Goal: Information Seeking & Learning: Find specific fact

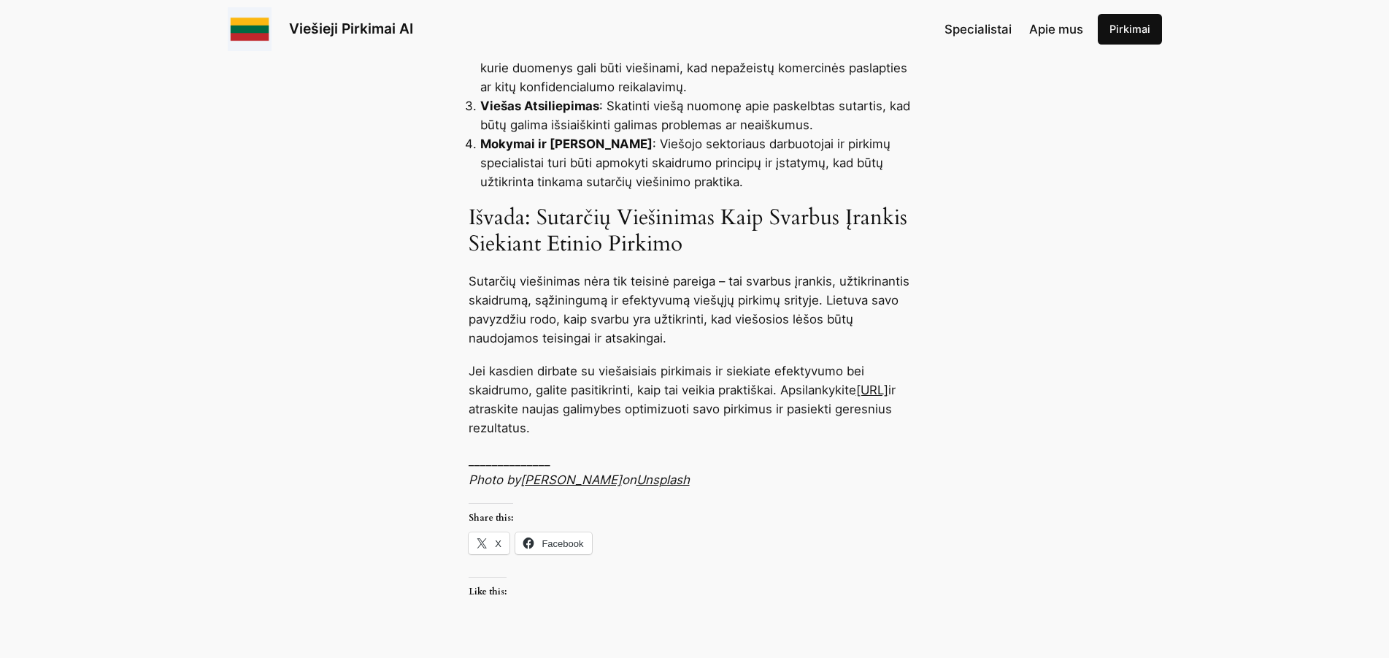
scroll to position [2234, 0]
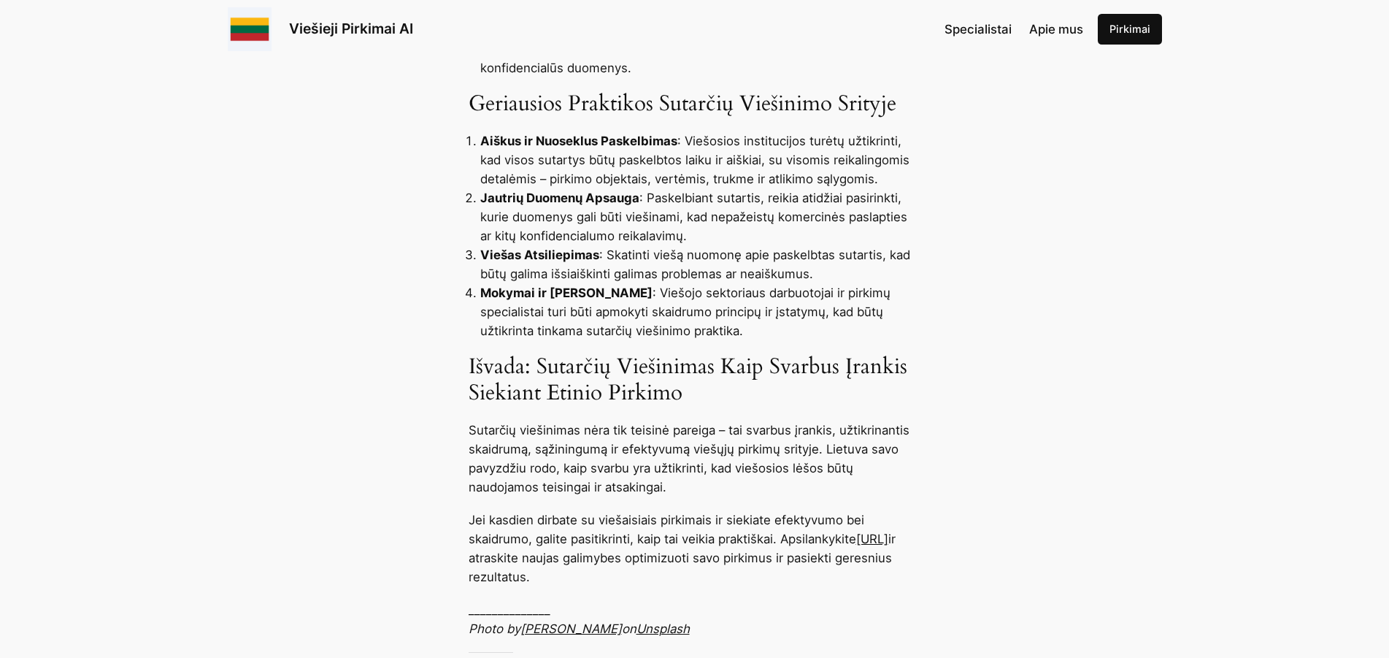
click at [856, 531] on link "viesiejipirkimai.ai" at bounding box center [872, 538] width 32 height 15
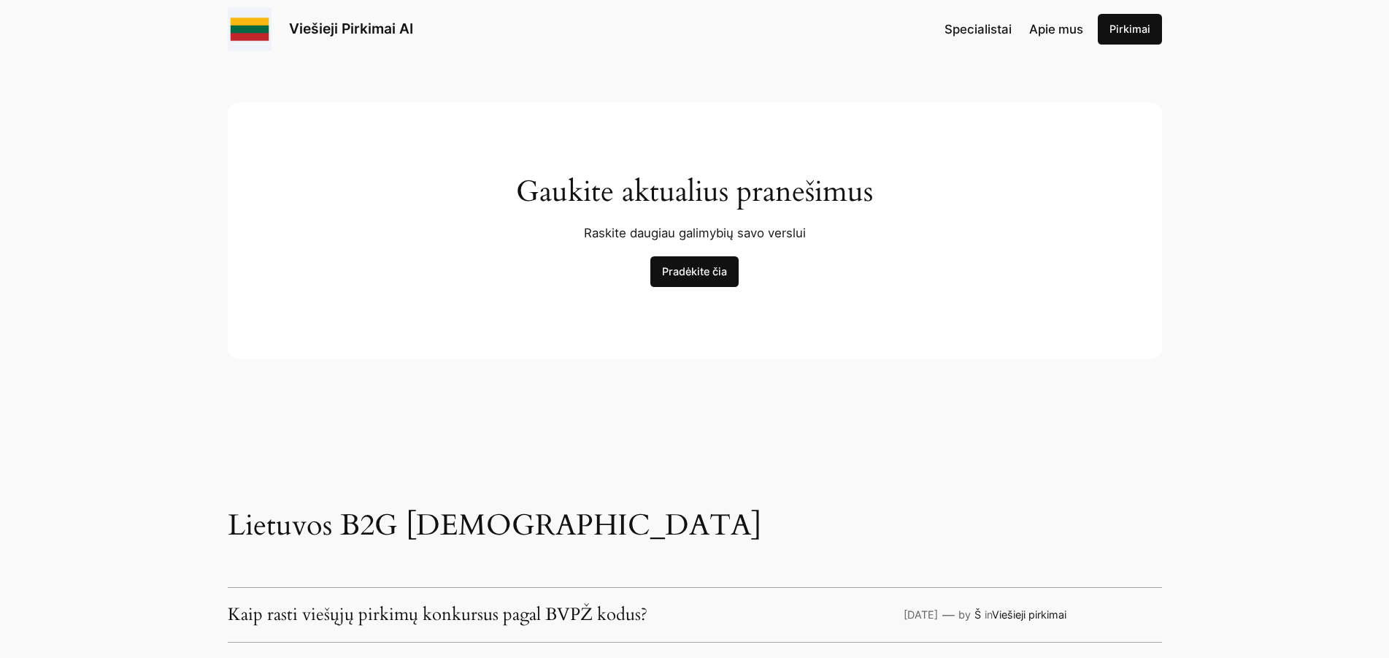
scroll to position [3277, 0]
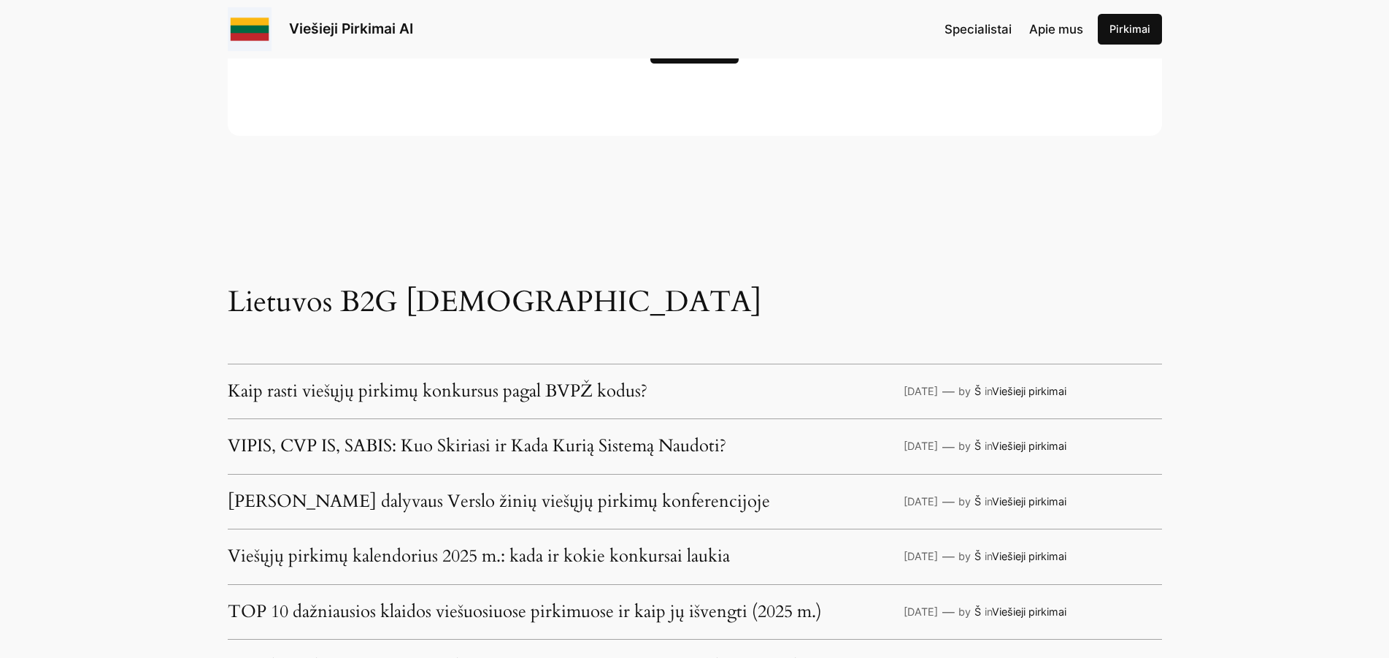
click at [484, 445] on link "VIPIS, CVP IS, SABIS: Kuo Skiriasi ir Kada Kurią Sistemą Naudoti?" at bounding box center [477, 446] width 499 height 19
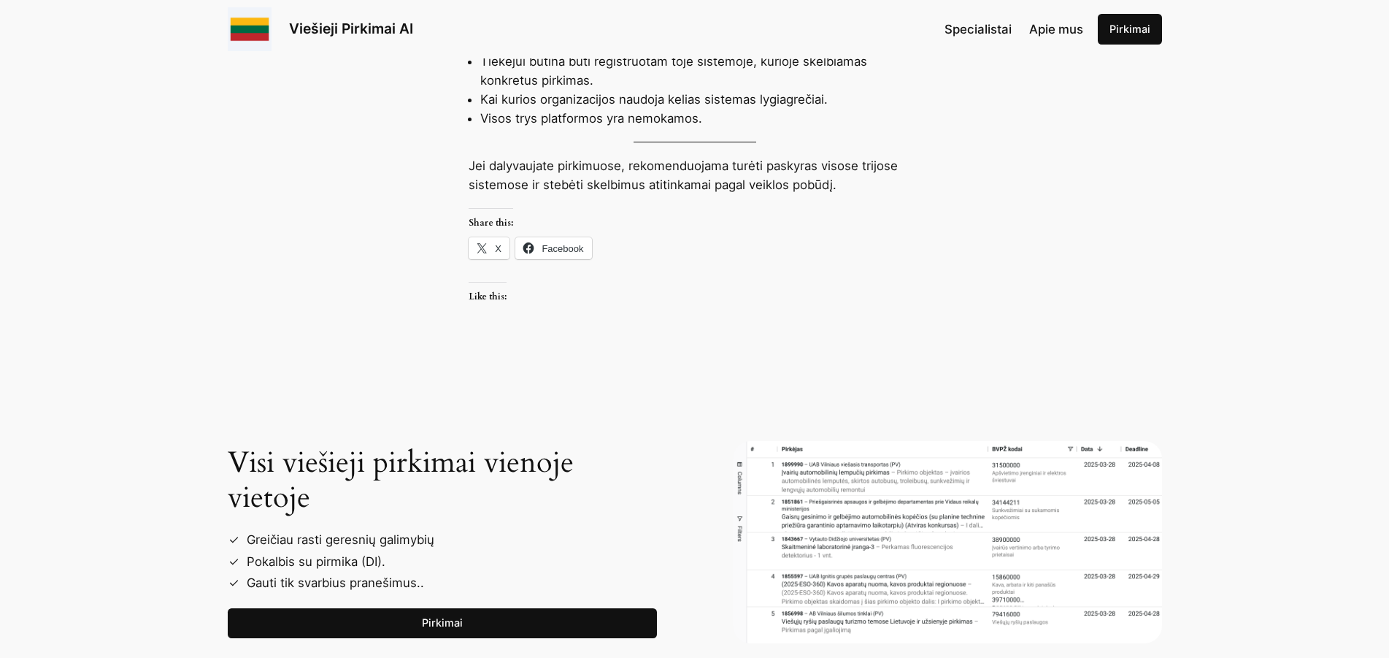
scroll to position [2234, 0]
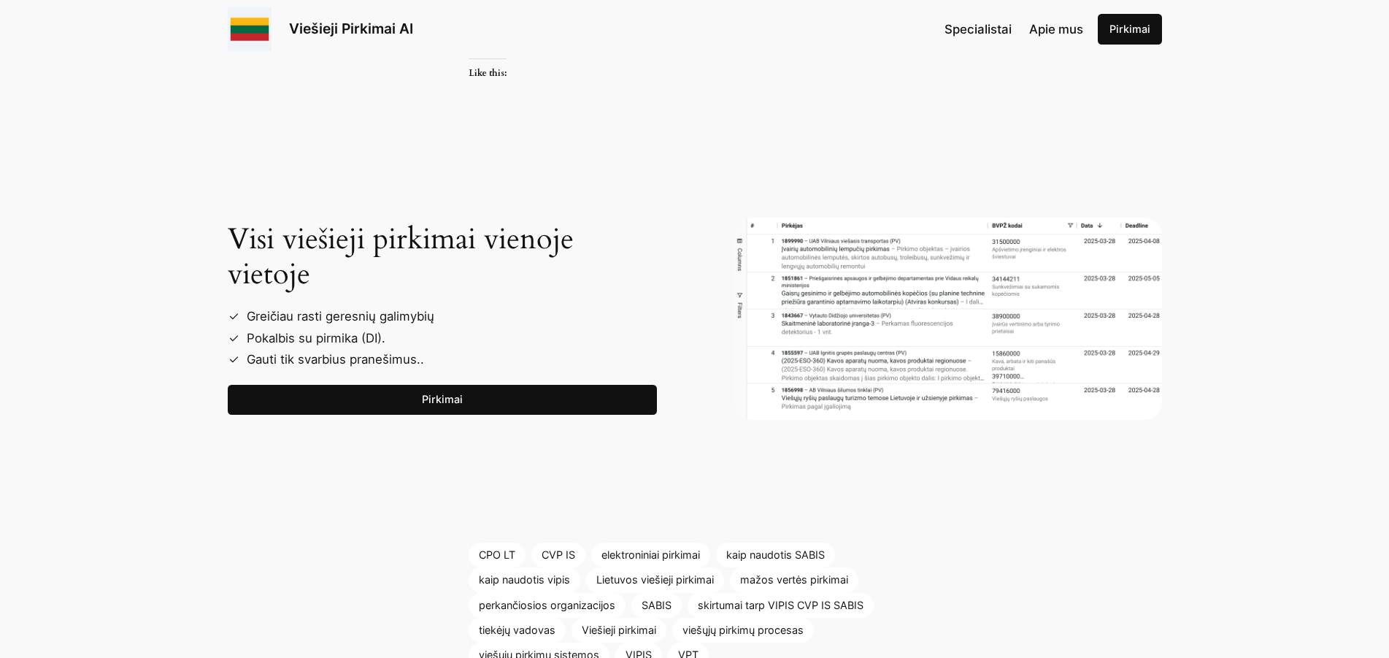
click at [404, 411] on link "Pirkimai" at bounding box center [442, 400] width 429 height 31
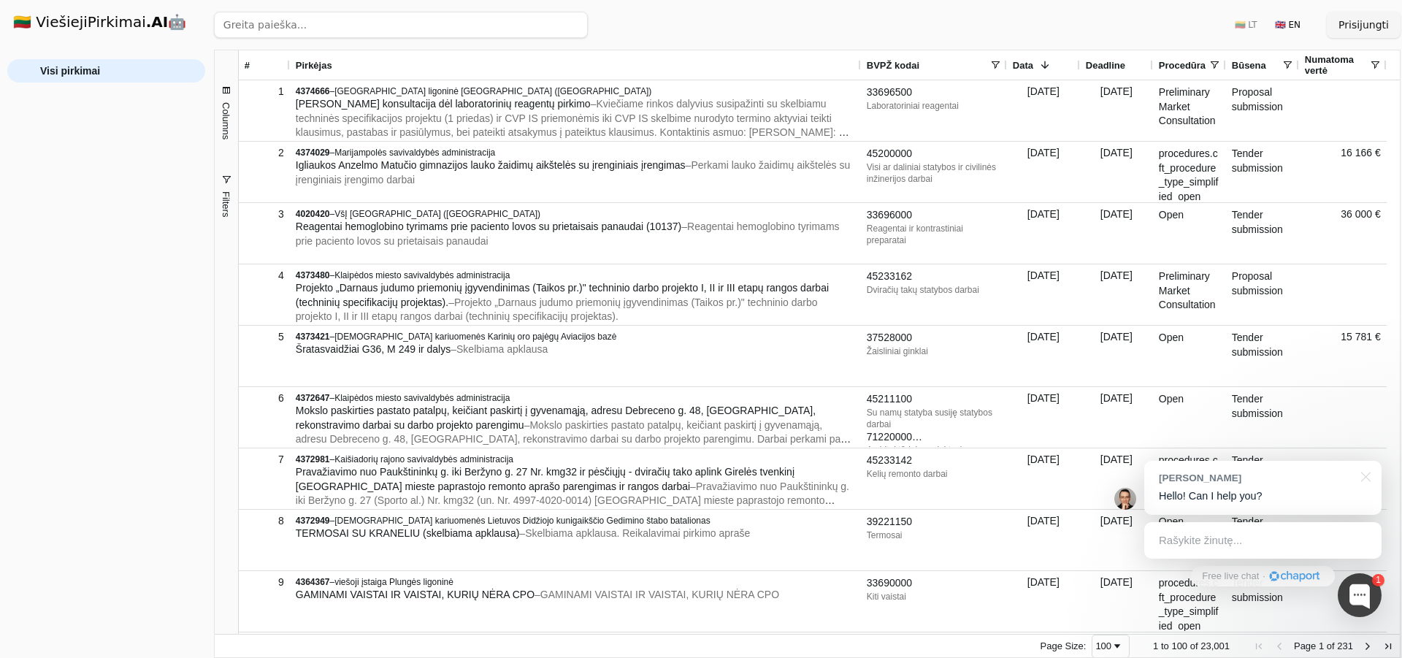
click at [335, 30] on input "search" at bounding box center [401, 25] width 374 height 26
type input "kaišiadorių rajono savivaldybės administracija"
click button "Ieškoti" at bounding box center [559, 25] width 57 height 26
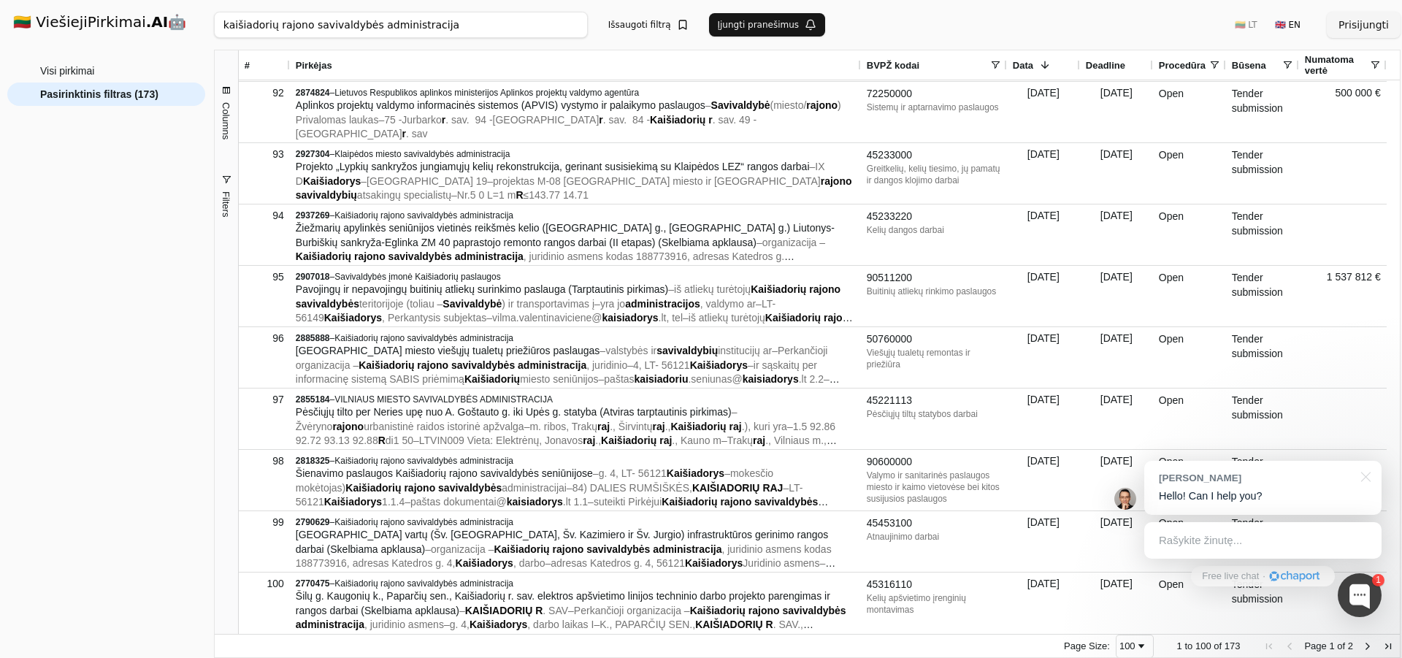
click at [1367, 648] on span "Next Page" at bounding box center [1368, 646] width 12 height 12
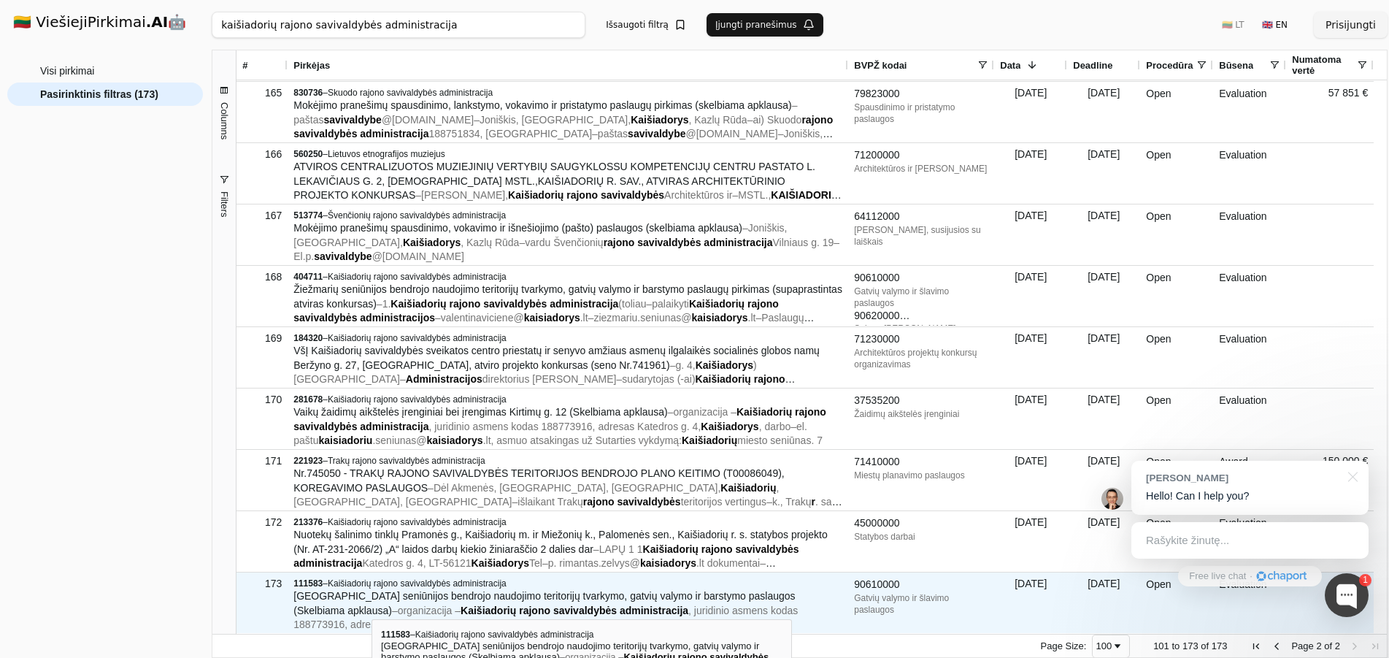
click at [398, 606] on span "organizacija –" at bounding box center [429, 611] width 63 height 12
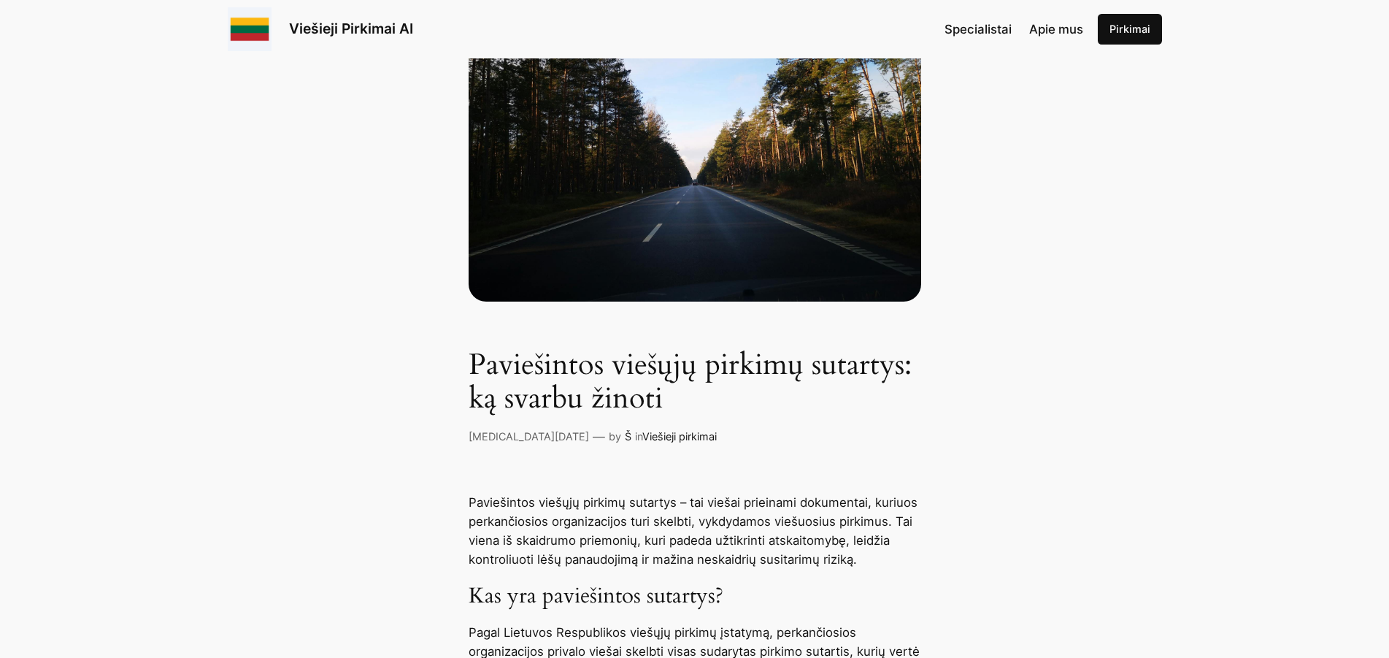
scroll to position [298, 0]
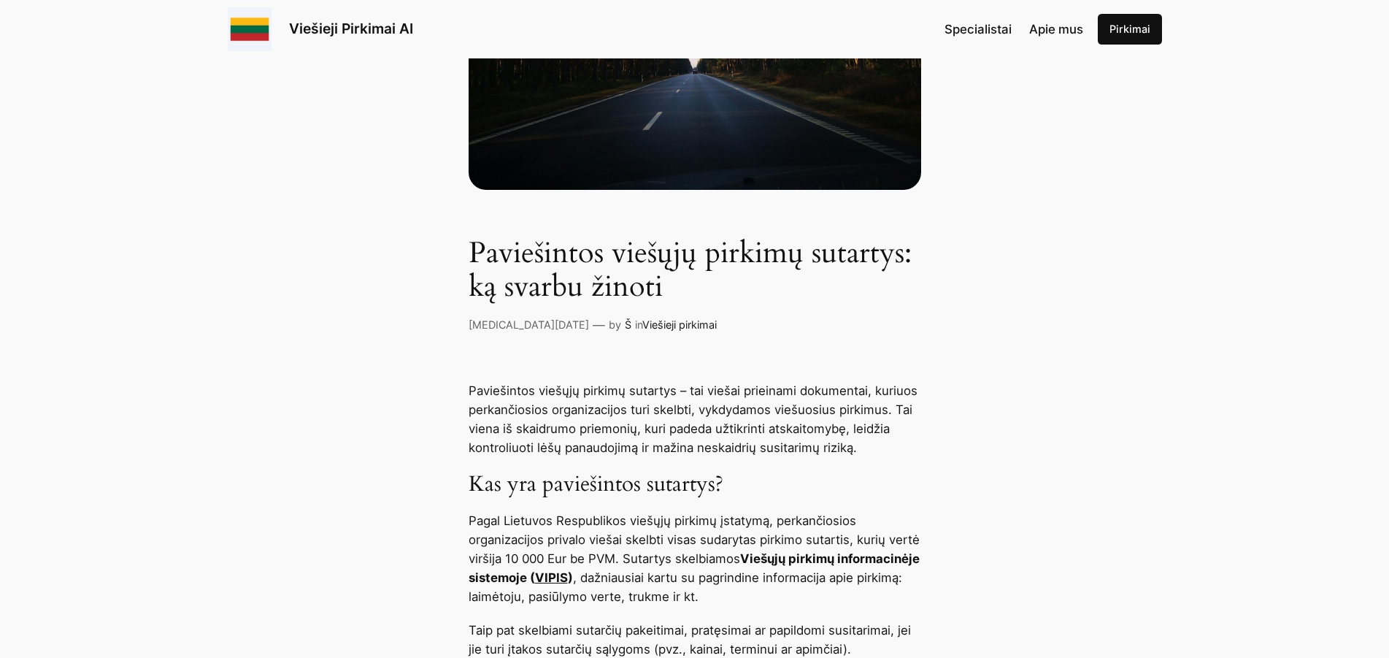
click at [568, 580] on link "VIPIS" at bounding box center [551, 577] width 33 height 15
